Goal: Task Accomplishment & Management: Use online tool/utility

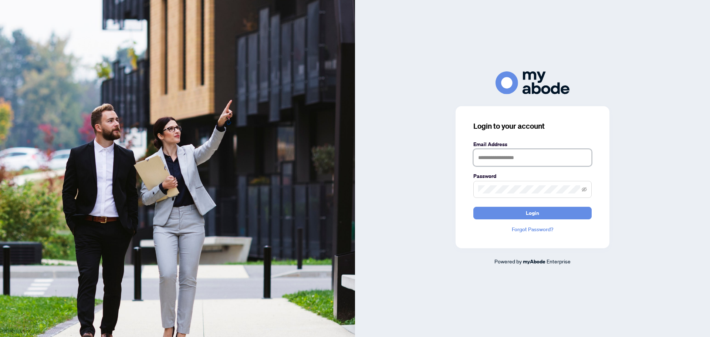
click at [494, 160] on input "text" at bounding box center [532, 157] width 118 height 17
type input "**********"
click at [585, 190] on icon "eye-invisible" at bounding box center [583, 189] width 5 height 5
click at [585, 190] on icon "eye" at bounding box center [583, 189] width 5 height 5
click at [585, 190] on icon "eye-invisible" at bounding box center [583, 189] width 5 height 5
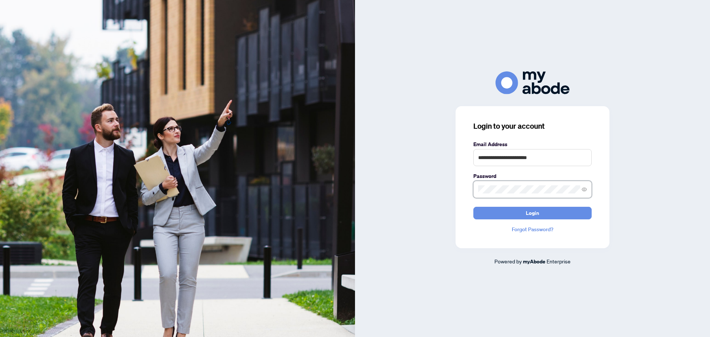
click at [585, 190] on icon "eye" at bounding box center [583, 189] width 5 height 5
click at [565, 211] on button "Login" at bounding box center [532, 213] width 118 height 13
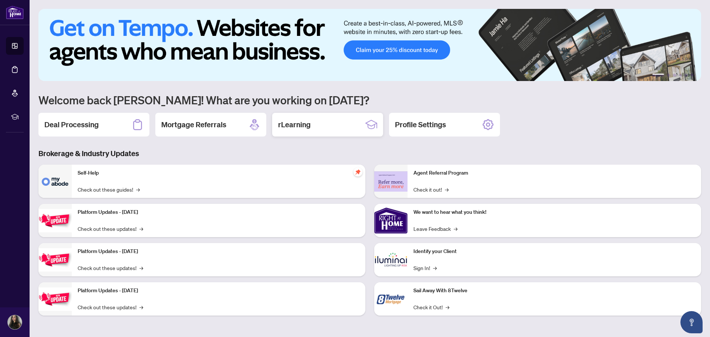
click at [326, 130] on div "rLearning" at bounding box center [327, 125] width 111 height 24
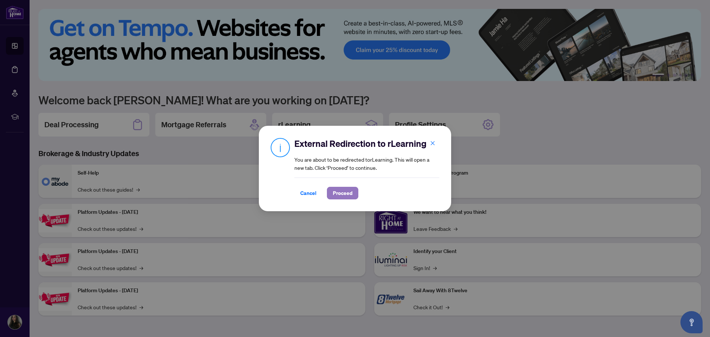
click at [343, 191] on span "Proceed" at bounding box center [343, 193] width 20 height 12
